Goal: Find specific page/section: Find specific page/section

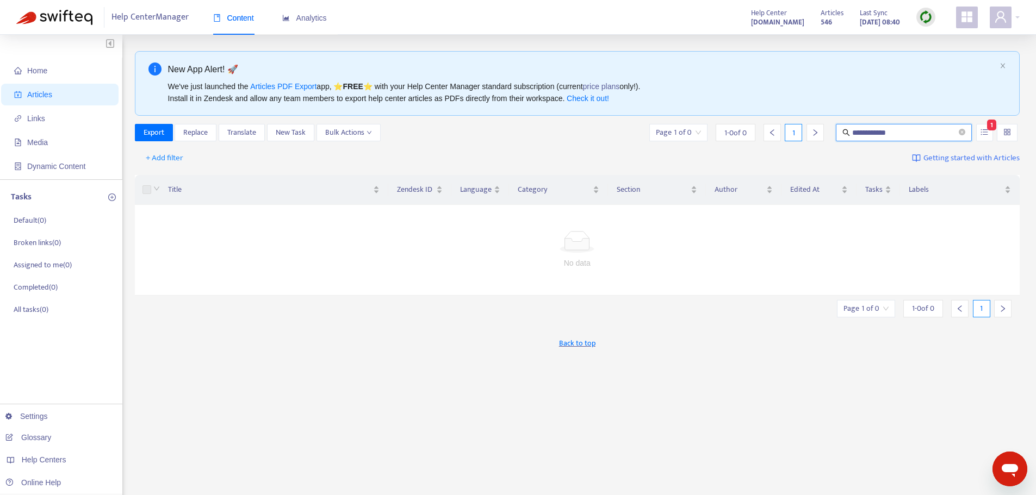
click at [962, 126] on span "**********" at bounding box center [904, 132] width 136 height 17
click at [961, 131] on icon "close-circle" at bounding box center [962, 132] width 7 height 7
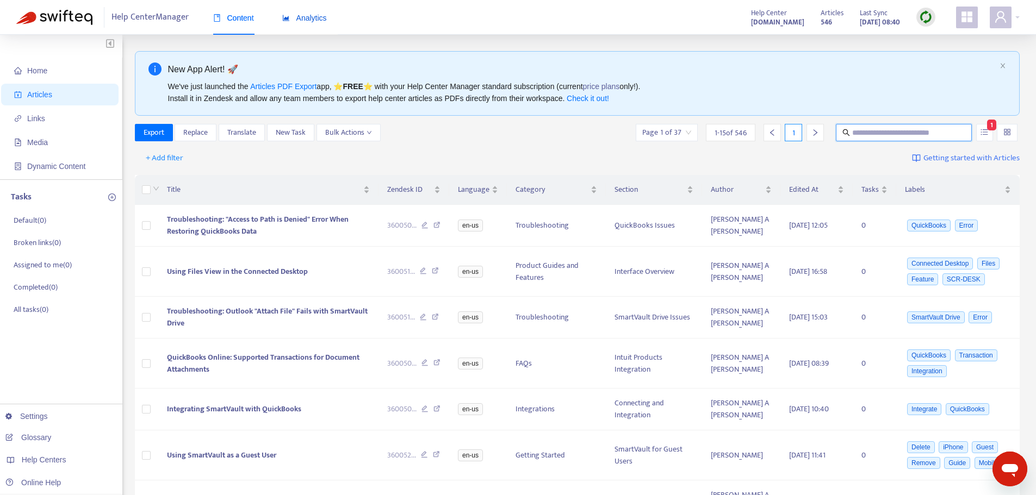
click at [308, 14] on span "Analytics" at bounding box center [304, 18] width 45 height 9
